Goal: Task Accomplishment & Management: Manage account settings

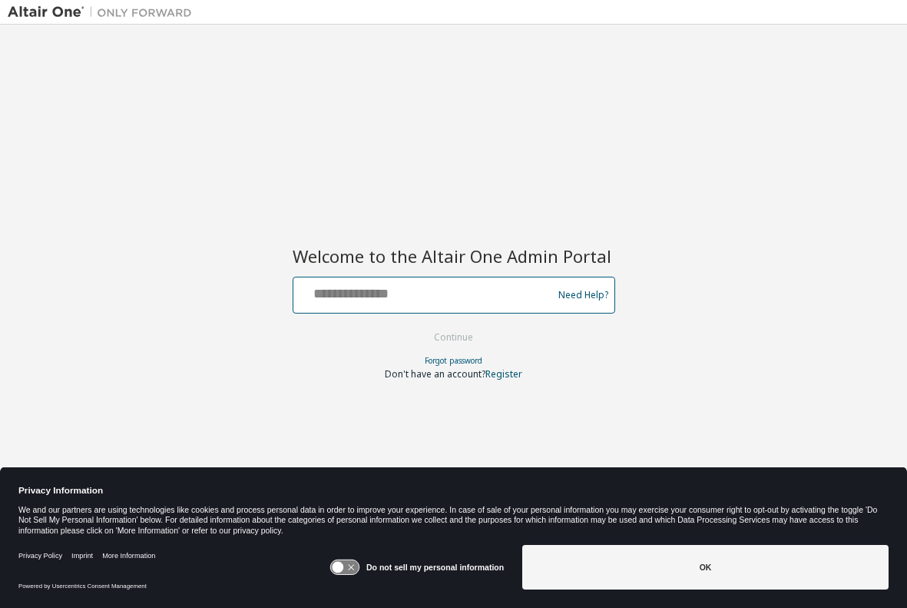
click at [322, 291] on input "text" at bounding box center [425, 291] width 251 height 22
type input "**********"
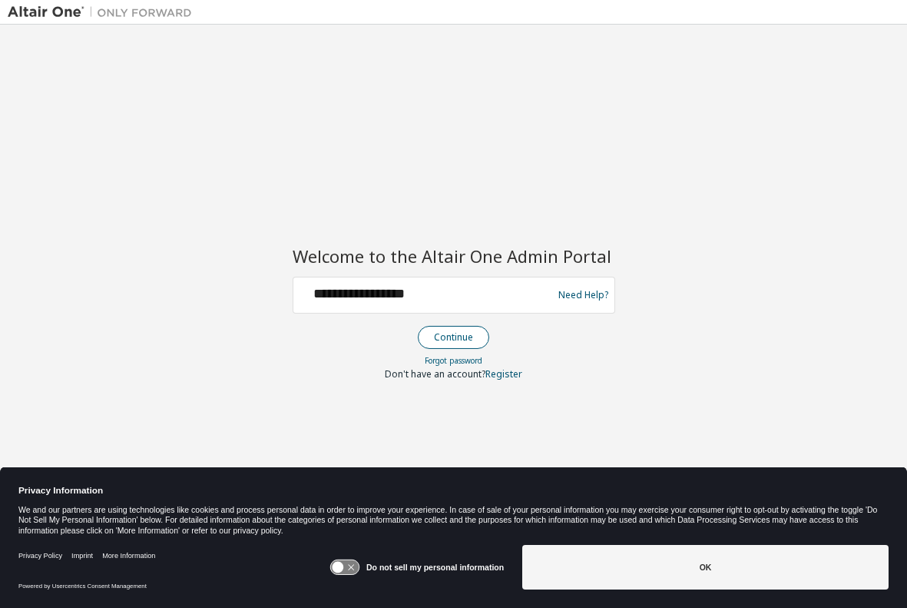
click at [439, 338] on button "Continue" at bounding box center [453, 337] width 71 height 23
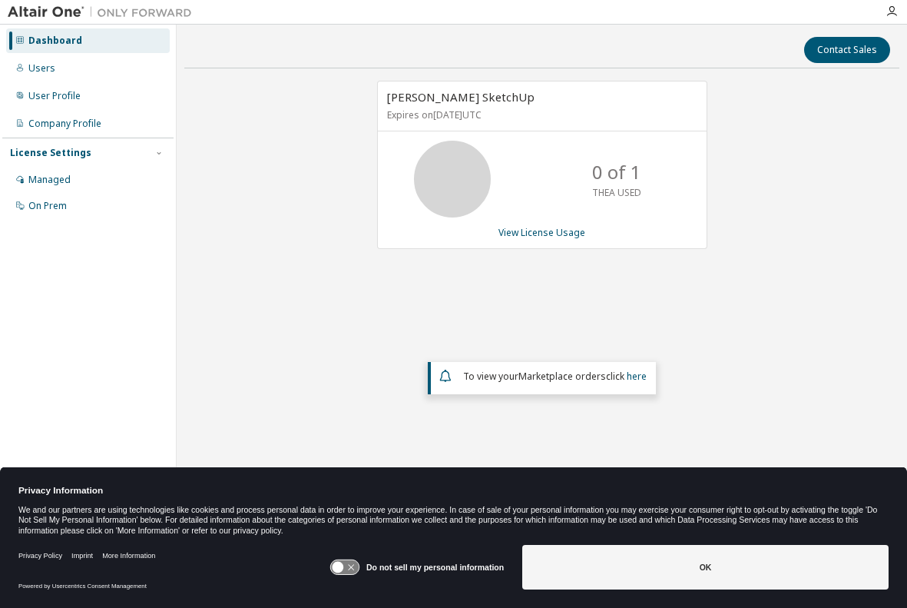
click at [340, 563] on icon at bounding box center [339, 568] width 12 height 12
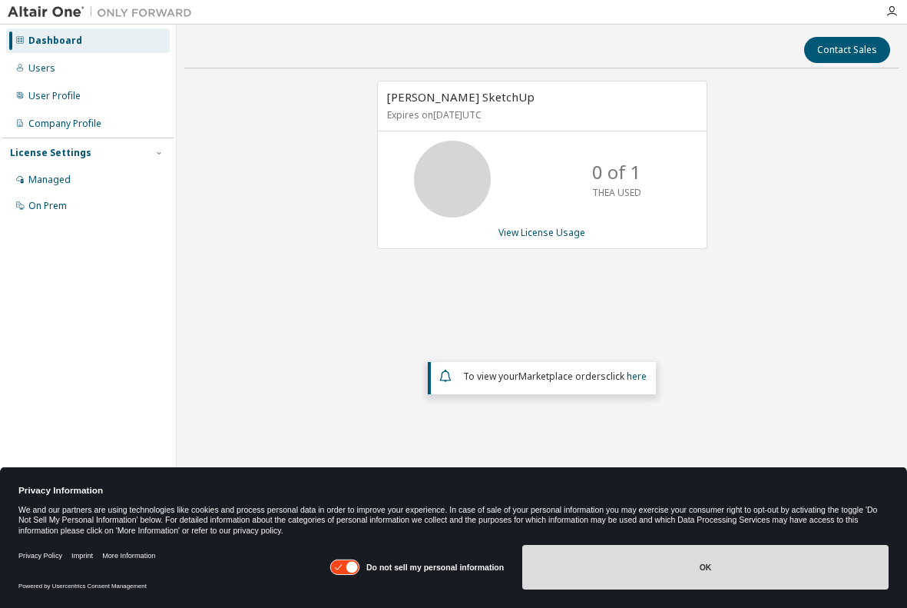
click at [713, 565] on button "OK" at bounding box center [705, 567] width 366 height 45
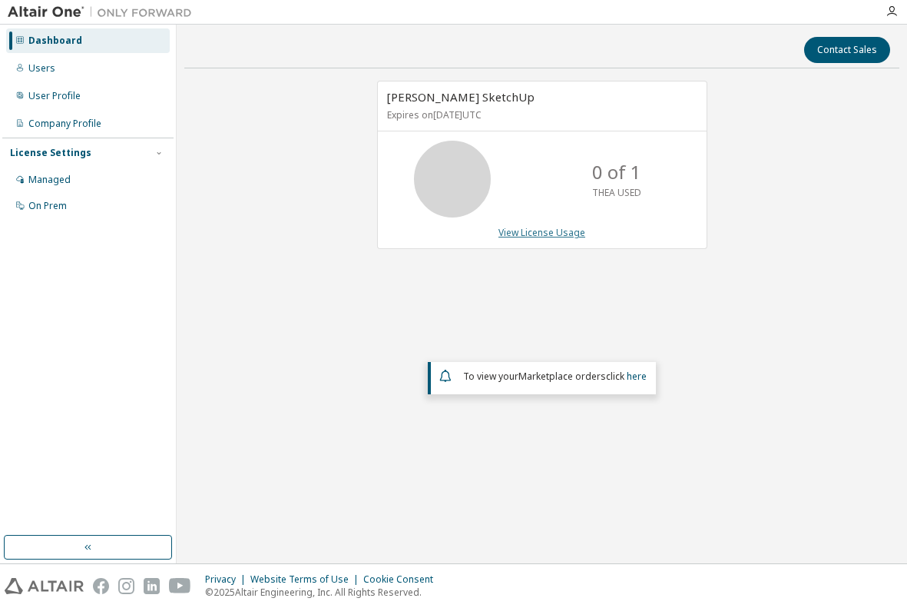
click at [540, 231] on link "View License Usage" at bounding box center [542, 232] width 87 height 13
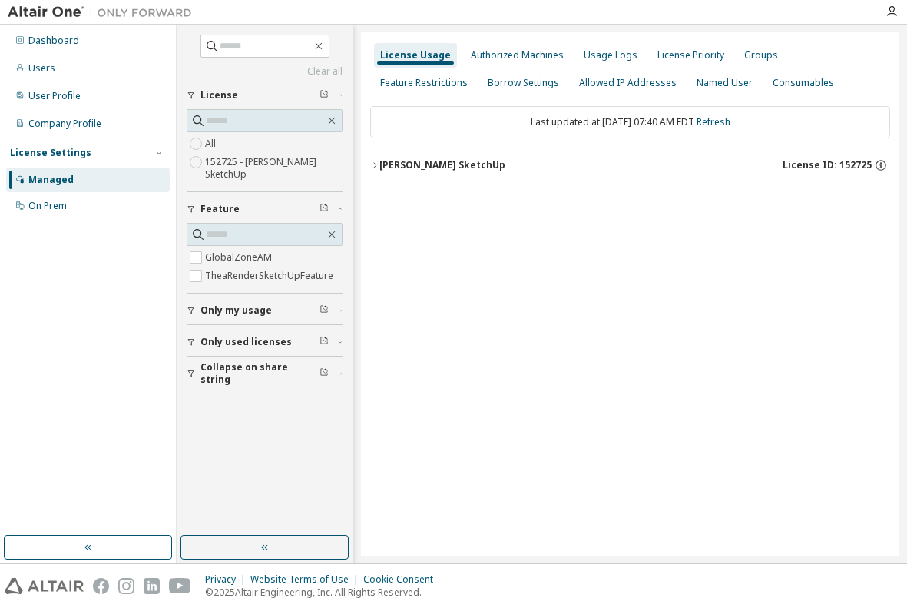
click at [421, 164] on div "[PERSON_NAME] SketchUp" at bounding box center [443, 165] width 126 height 12
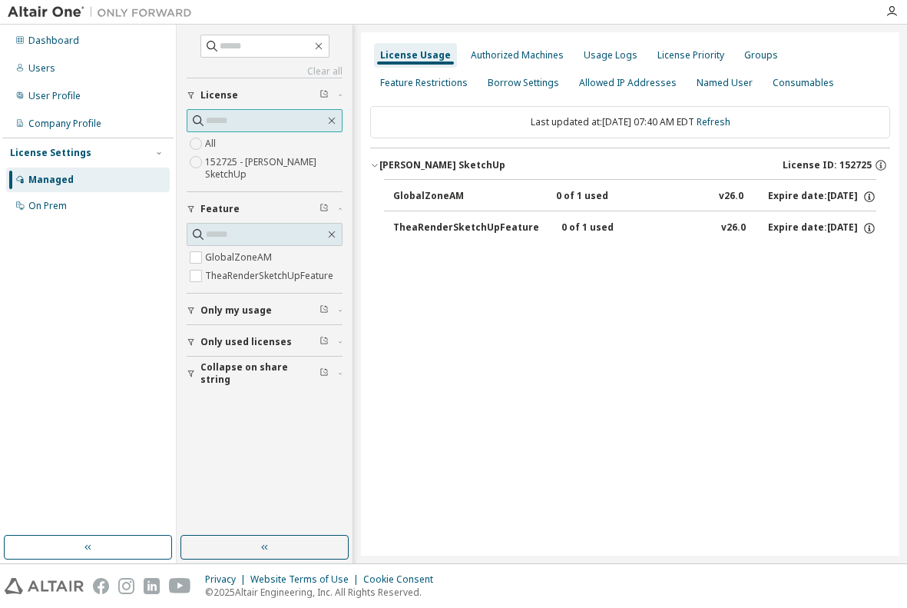
click at [200, 120] on icon at bounding box center [198, 120] width 15 height 15
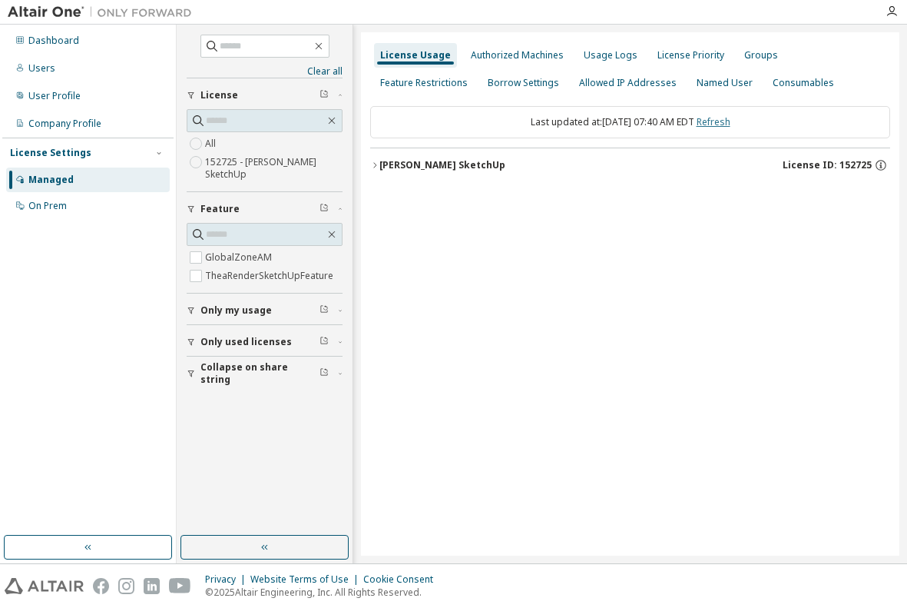
click at [731, 124] on link "Refresh" at bounding box center [714, 121] width 34 height 13
click at [404, 55] on div "License Usage" at bounding box center [415, 55] width 71 height 12
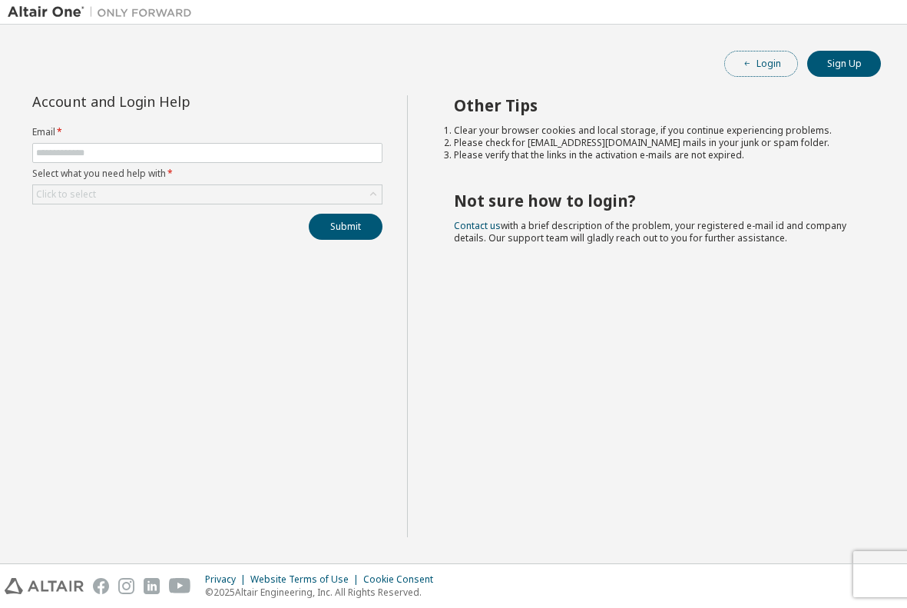
click at [769, 63] on button "Login" at bounding box center [762, 64] width 74 height 26
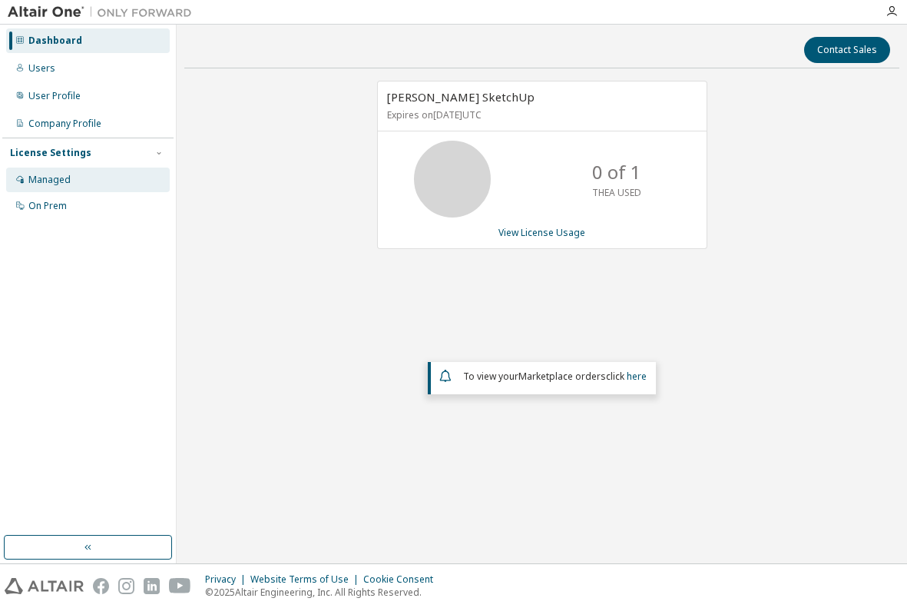
click at [41, 180] on div "Managed" at bounding box center [49, 180] width 42 height 12
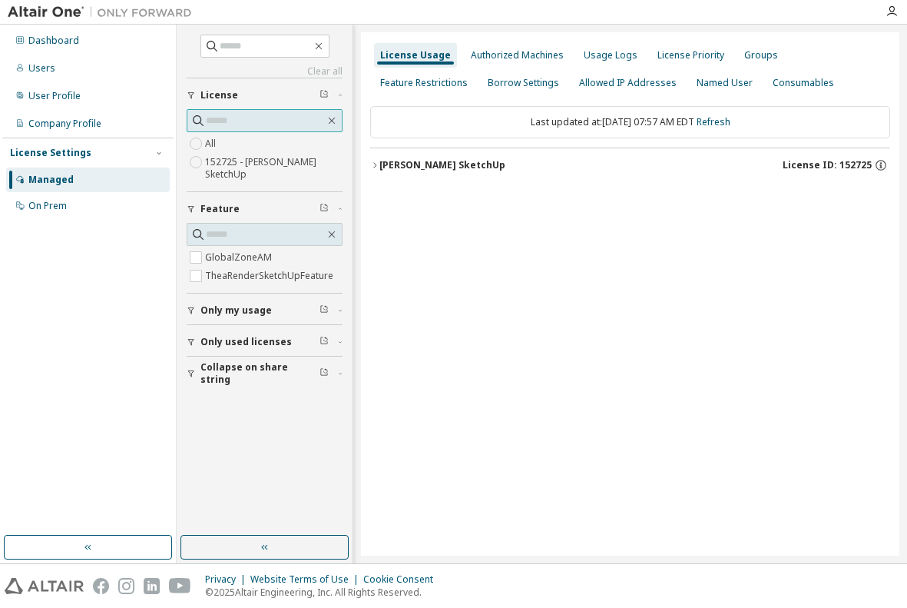
click at [197, 118] on icon at bounding box center [198, 120] width 15 height 15
click at [396, 164] on div "[PERSON_NAME] SketchUp" at bounding box center [443, 165] width 126 height 12
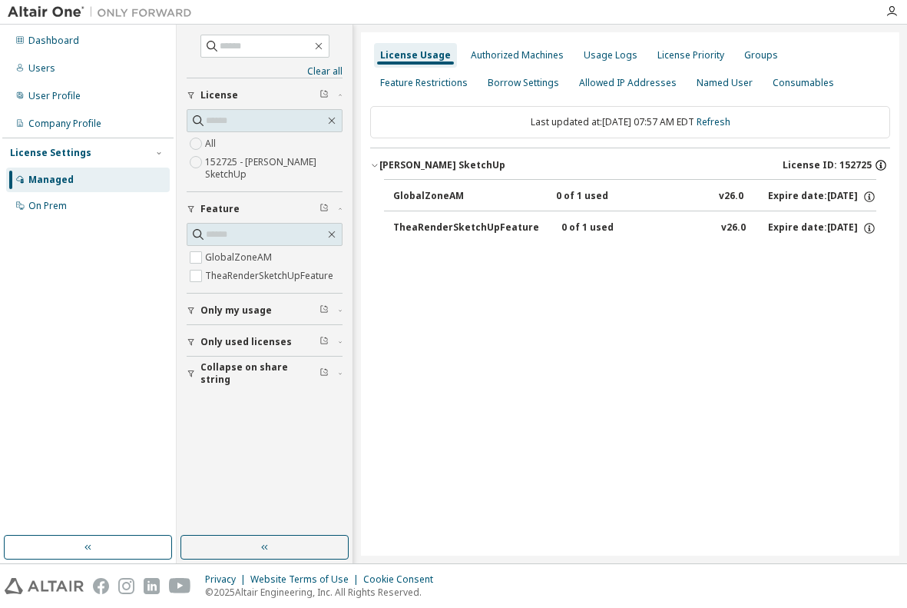
click at [882, 164] on icon "button" at bounding box center [882, 163] width 2 height 2
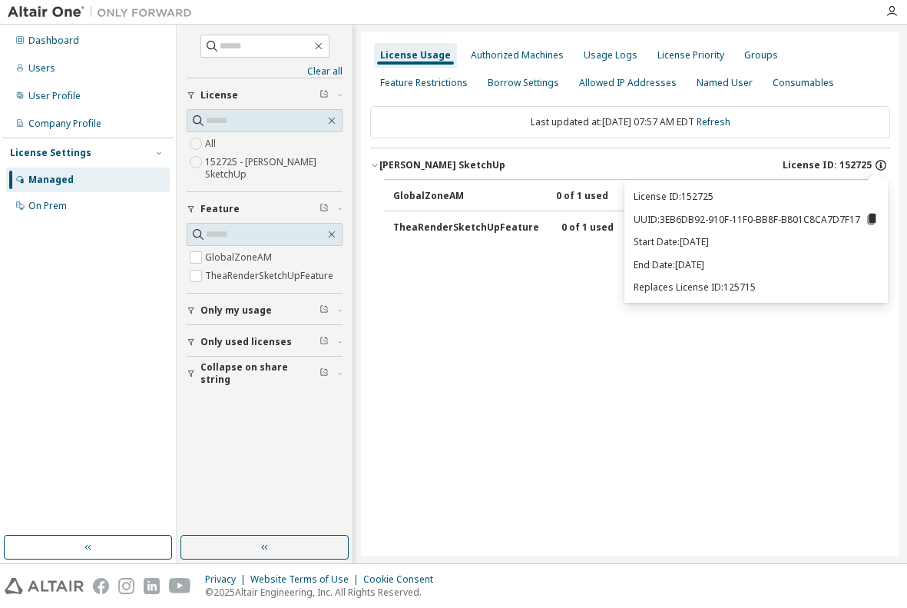
click at [882, 164] on icon "button" at bounding box center [882, 163] width 2 height 2
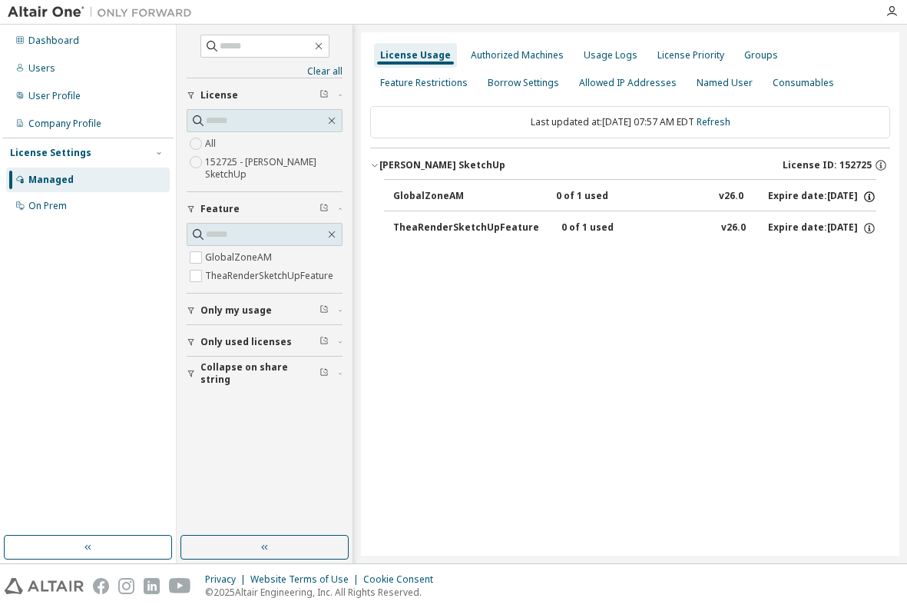
click at [870, 197] on icon "button" at bounding box center [869, 198] width 2 height 4
click at [48, 38] on div "Dashboard" at bounding box center [53, 41] width 51 height 12
